Goal: Task Accomplishment & Management: Manage account settings

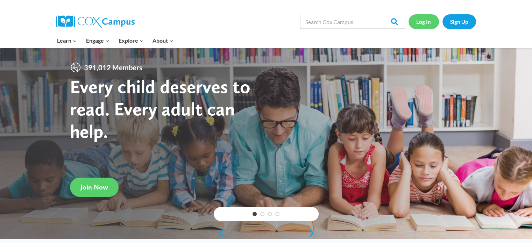
click at [427, 20] on link "Log In" at bounding box center [423, 21] width 30 height 14
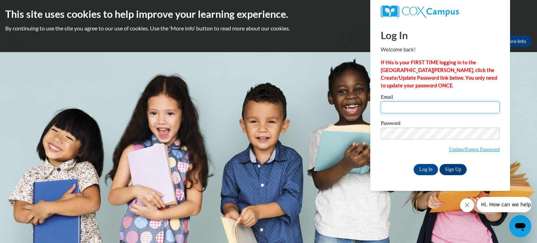
click at [406, 108] on input "Email" at bounding box center [440, 107] width 119 height 12
type input "dslotkus@kusd.edu"
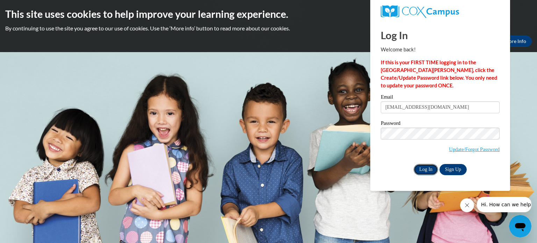
click at [428, 167] on input "Log In" at bounding box center [426, 169] width 24 height 11
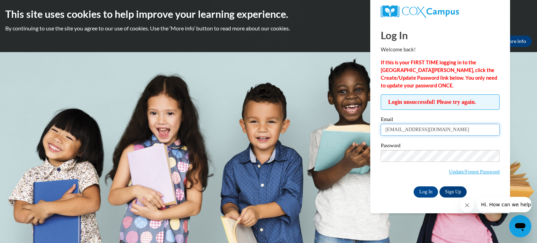
click at [428, 129] on input "dslotkus@kusd.edu" at bounding box center [440, 130] width 119 height 12
type input "dslotkus@teachers.kusd.edu"
click at [431, 190] on input "Log In" at bounding box center [426, 191] width 24 height 11
click at [306, 99] on body "This site uses cookies to help improve your learning experience. By continuing …" at bounding box center [268, 121] width 537 height 243
